Goal: Task Accomplishment & Management: Use online tool/utility

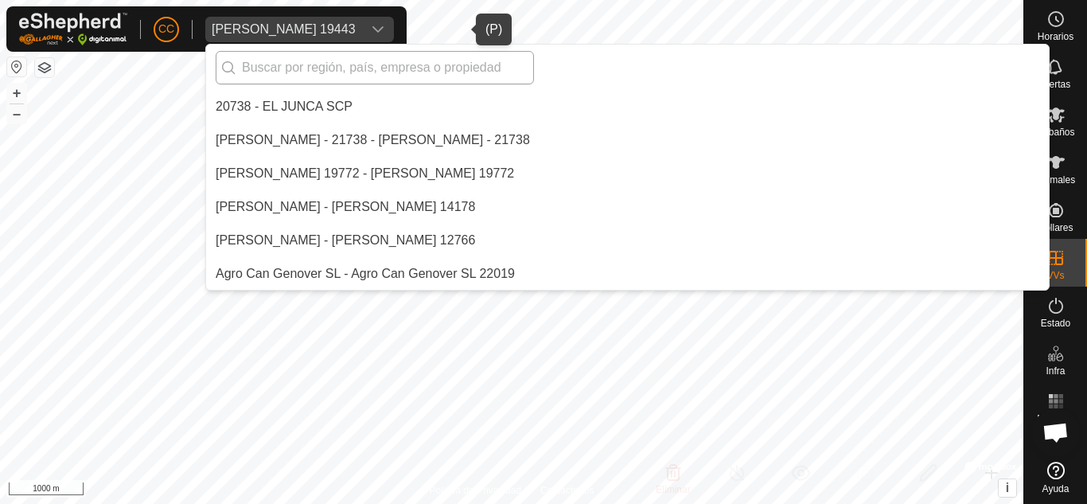
scroll to position [6649, 0]
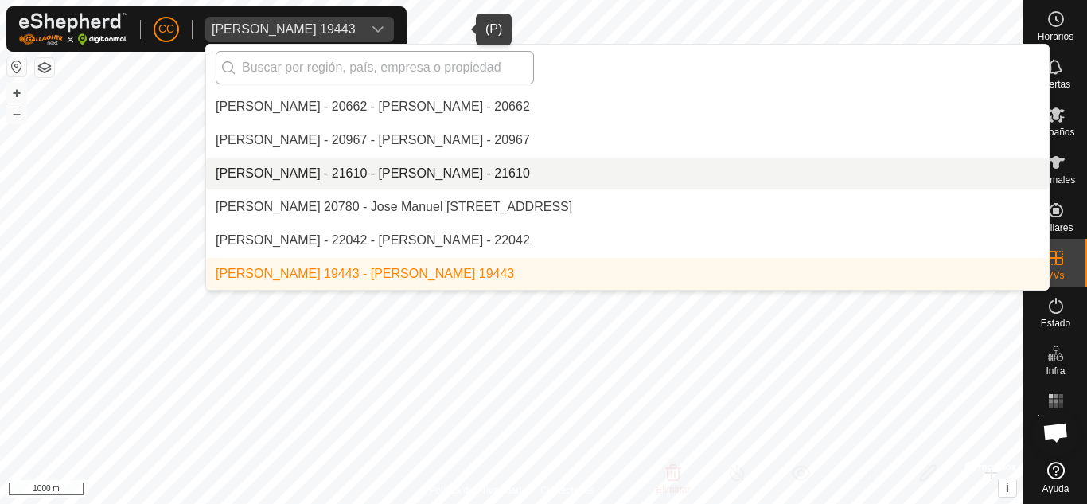
click at [298, 68] on input "text" at bounding box center [375, 67] width 318 height 33
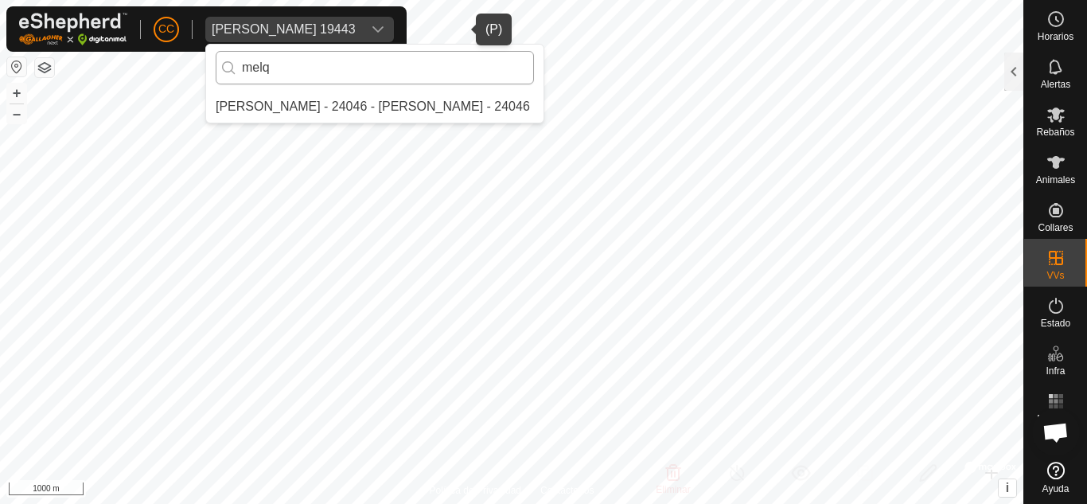
scroll to position [0, 0]
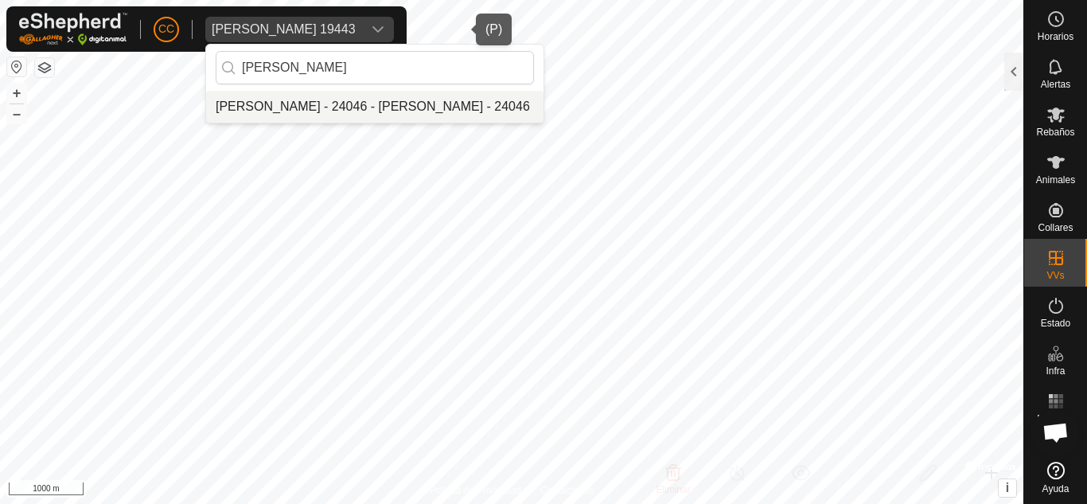
type input "[PERSON_NAME]"
click at [358, 115] on li "[PERSON_NAME] - 24046 - [PERSON_NAME] - 24046" at bounding box center [374, 107] width 337 height 32
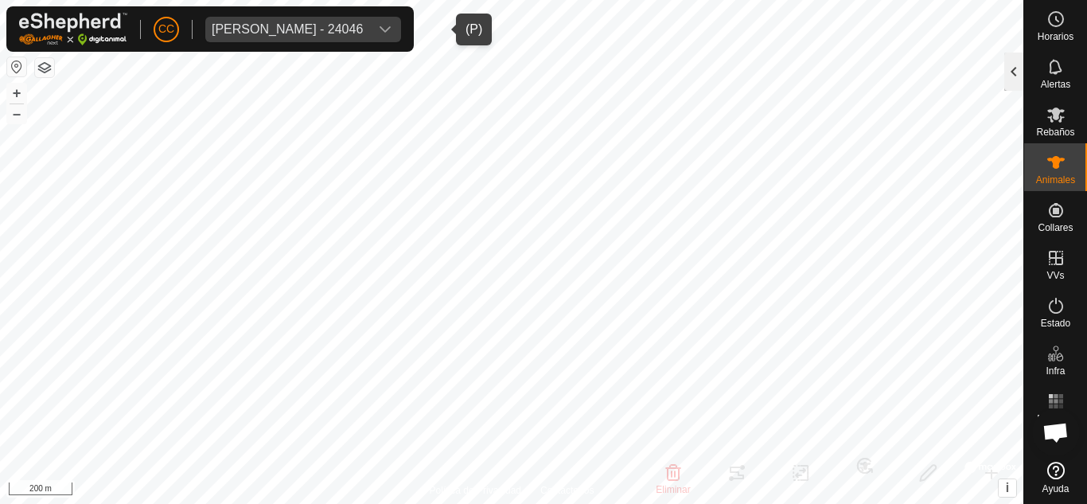
click at [1009, 74] on div at bounding box center [1013, 72] width 19 height 38
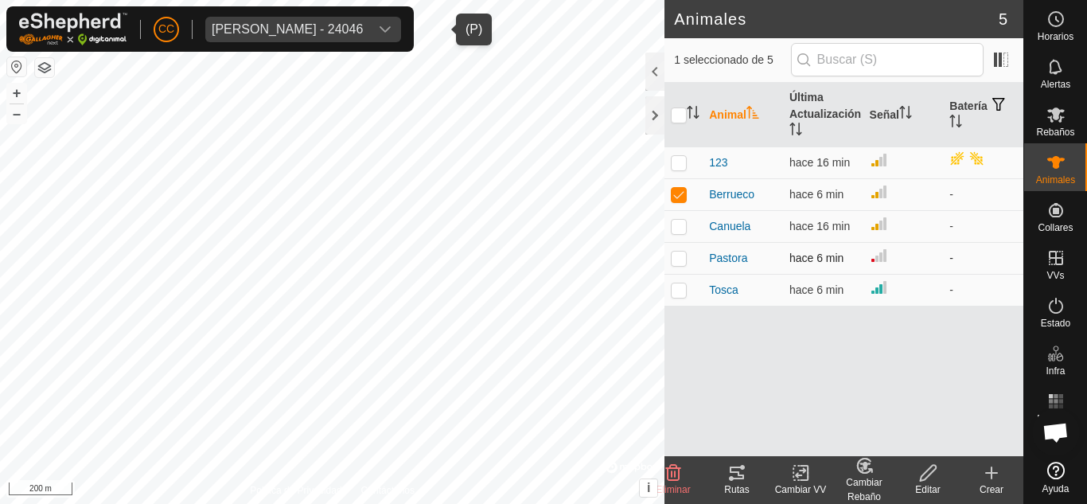
drag, startPoint x: 678, startPoint y: 227, endPoint x: 675, endPoint y: 247, distance: 20.8
click at [678, 228] on p-checkbox at bounding box center [679, 226] width 16 height 13
checkbox input "true"
click at [678, 258] on p-checkbox at bounding box center [679, 257] width 16 height 13
checkbox input "true"
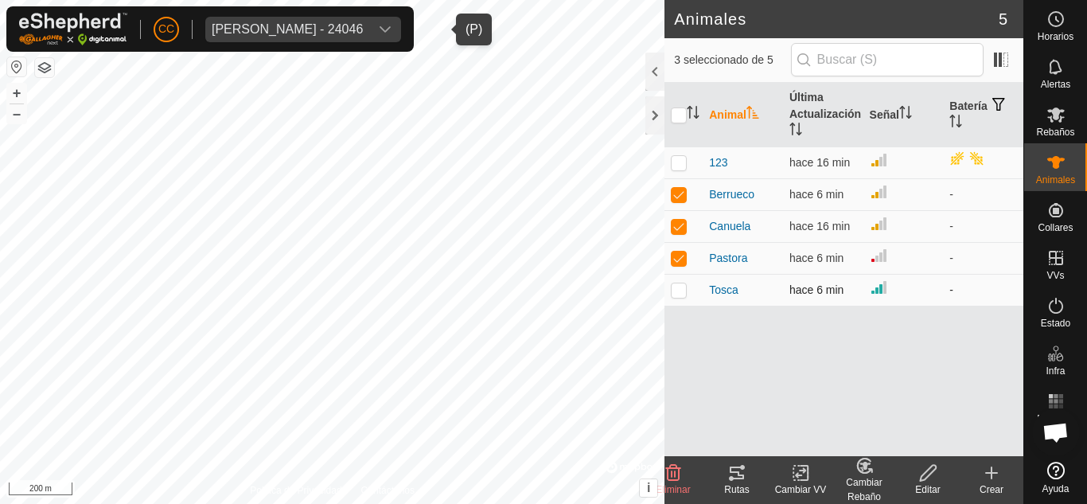
click at [689, 298] on td at bounding box center [683, 290] width 38 height 32
checkbox input "true"
click at [675, 166] on p-checkbox at bounding box center [679, 162] width 16 height 13
checkbox input "true"
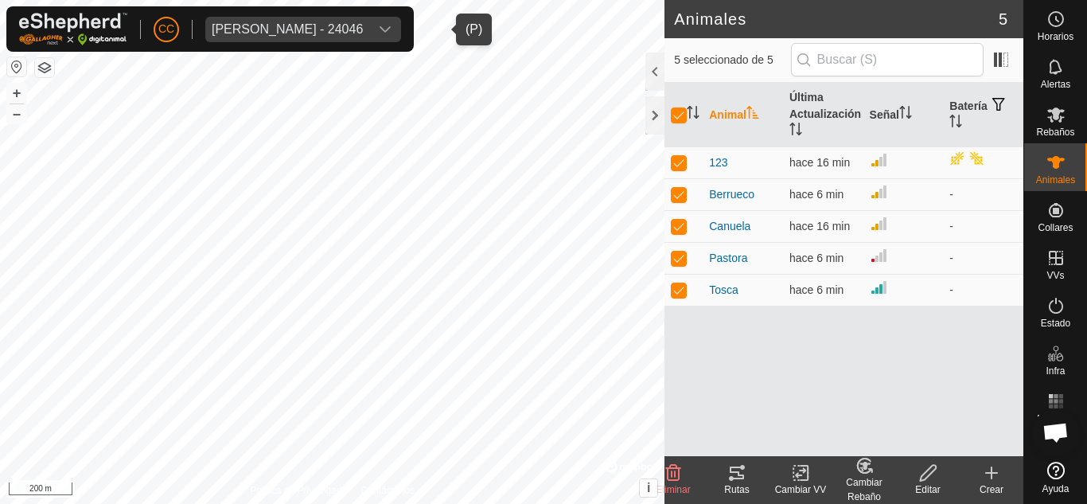
click at [734, 478] on icon at bounding box center [736, 472] width 14 height 13
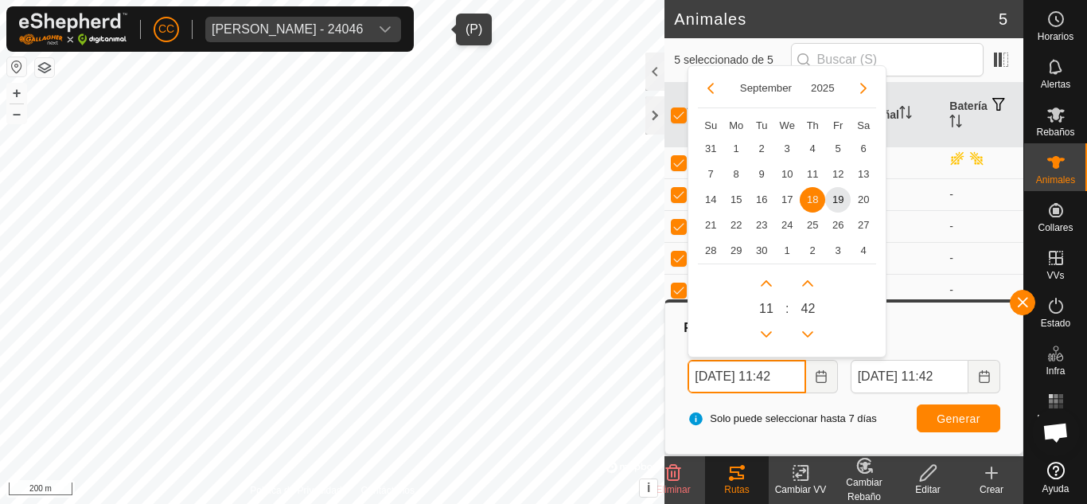
click at [777, 375] on input "[DATE] 11:42" at bounding box center [746, 376] width 118 height 33
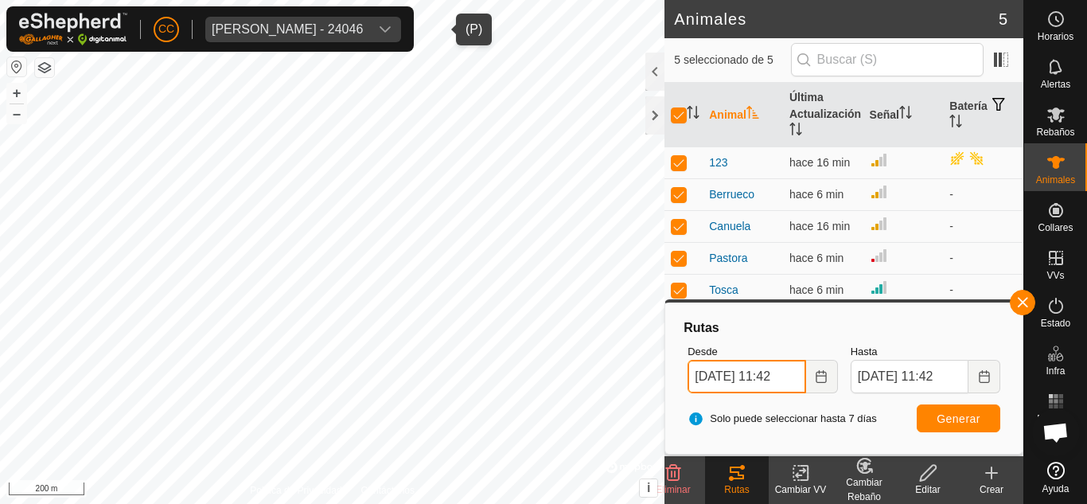
click at [741, 376] on input "[DATE] 11:42" at bounding box center [746, 376] width 118 height 33
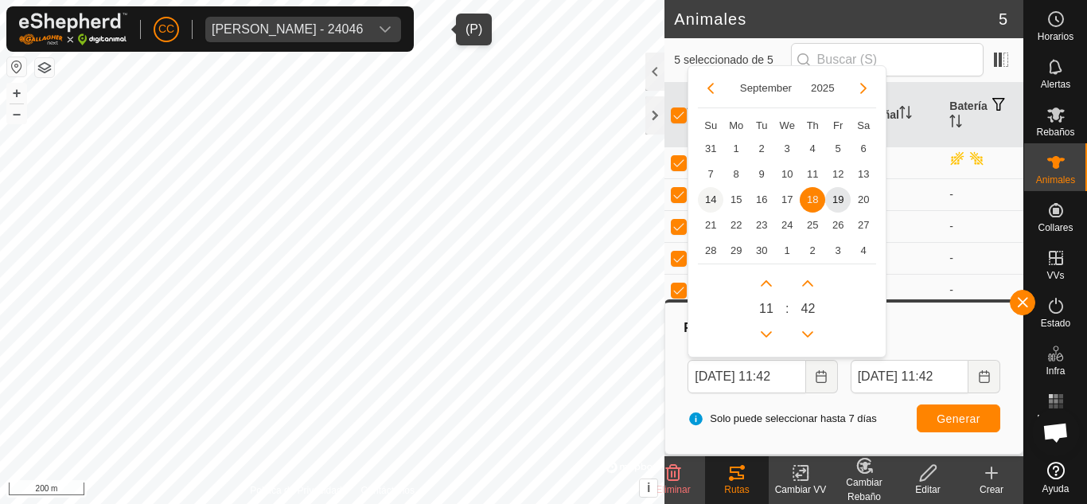
click at [707, 193] on span "14" at bounding box center [710, 199] width 25 height 25
type input "[DATE] 11:42"
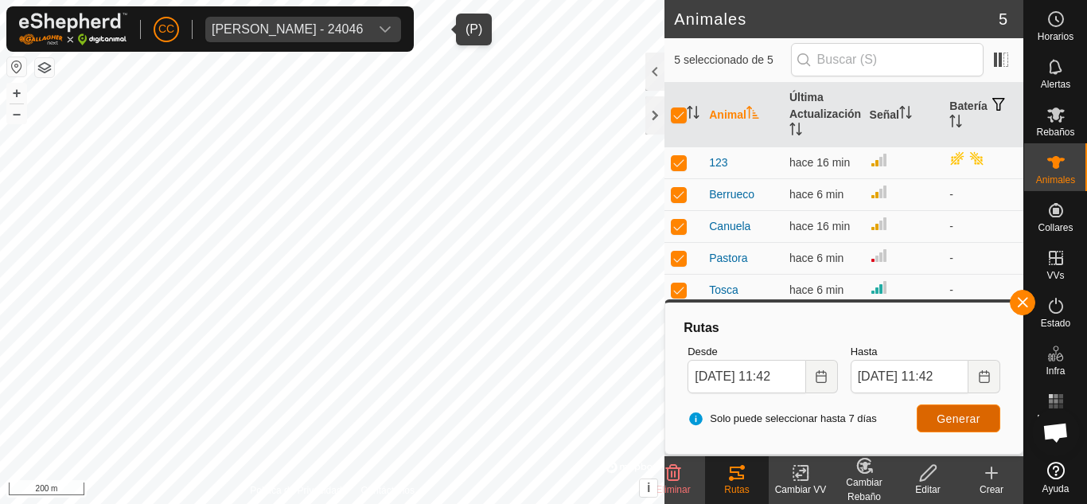
click at [930, 418] on button "Generar" at bounding box center [958, 418] width 84 height 28
click at [349, 20] on span "[PERSON_NAME] - 24046" at bounding box center [287, 29] width 164 height 25
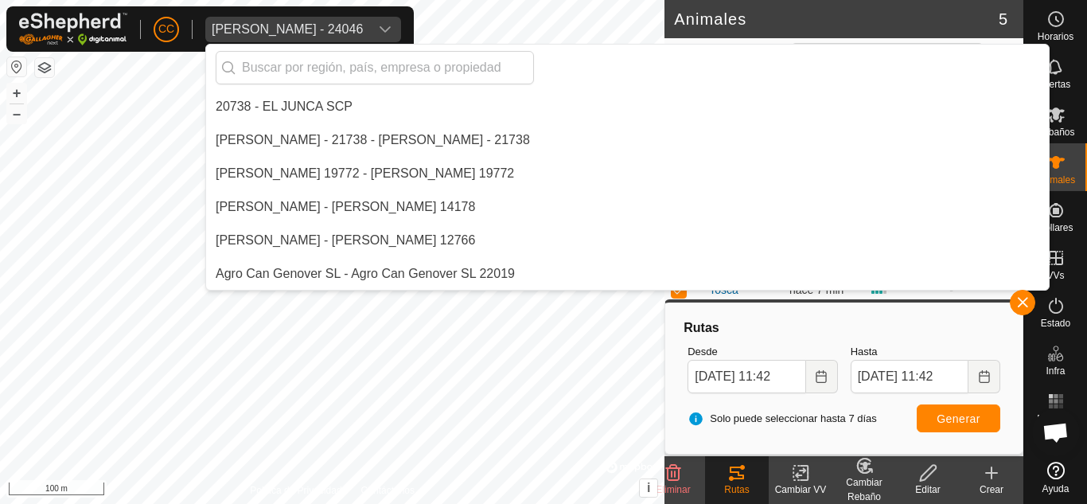
scroll to position [9088, 0]
